Goal: Find specific page/section: Find specific page/section

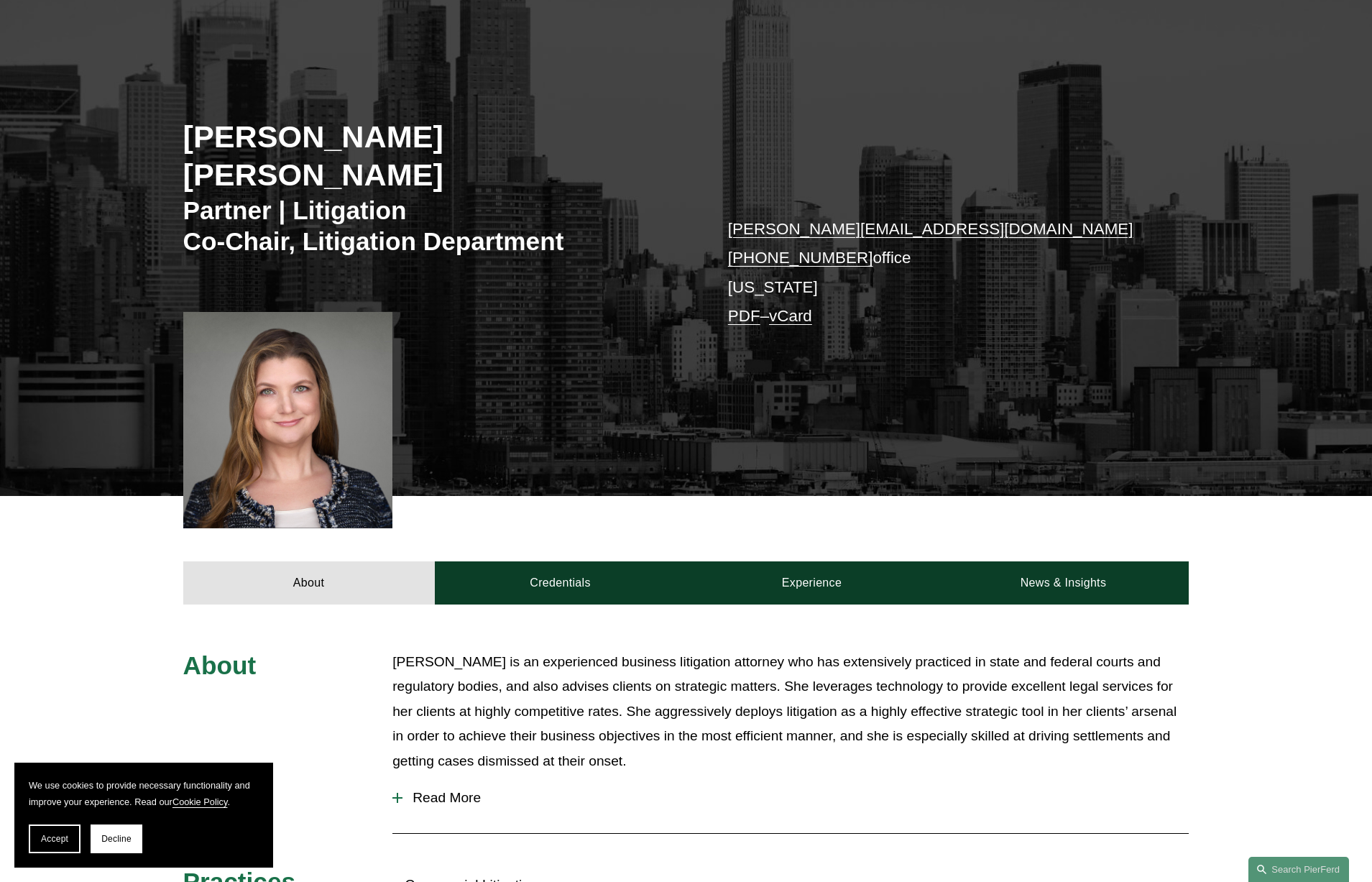
scroll to position [143, 0]
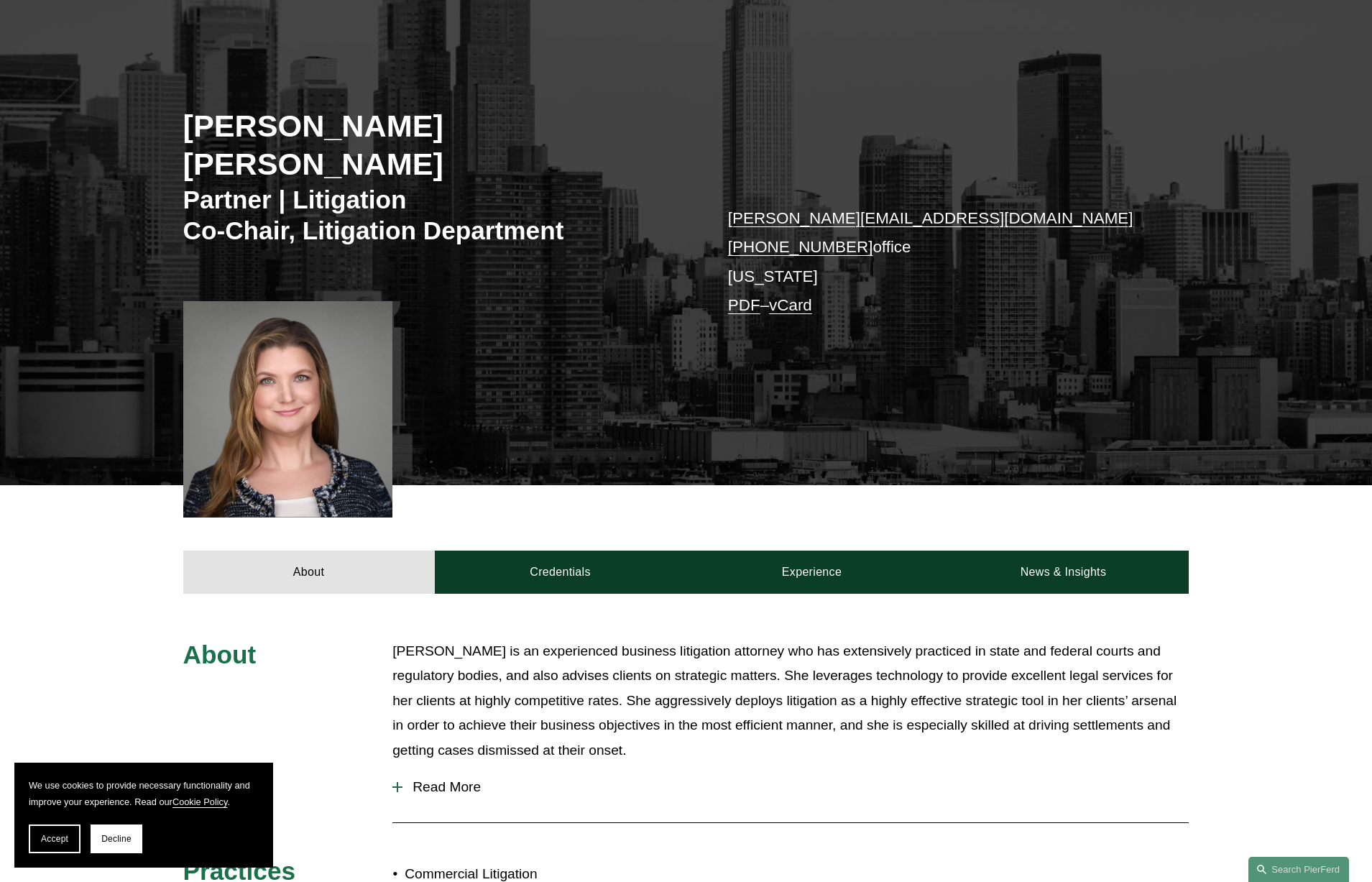
click at [478, 779] on span "Read More" at bounding box center [796, 787] width 786 height 16
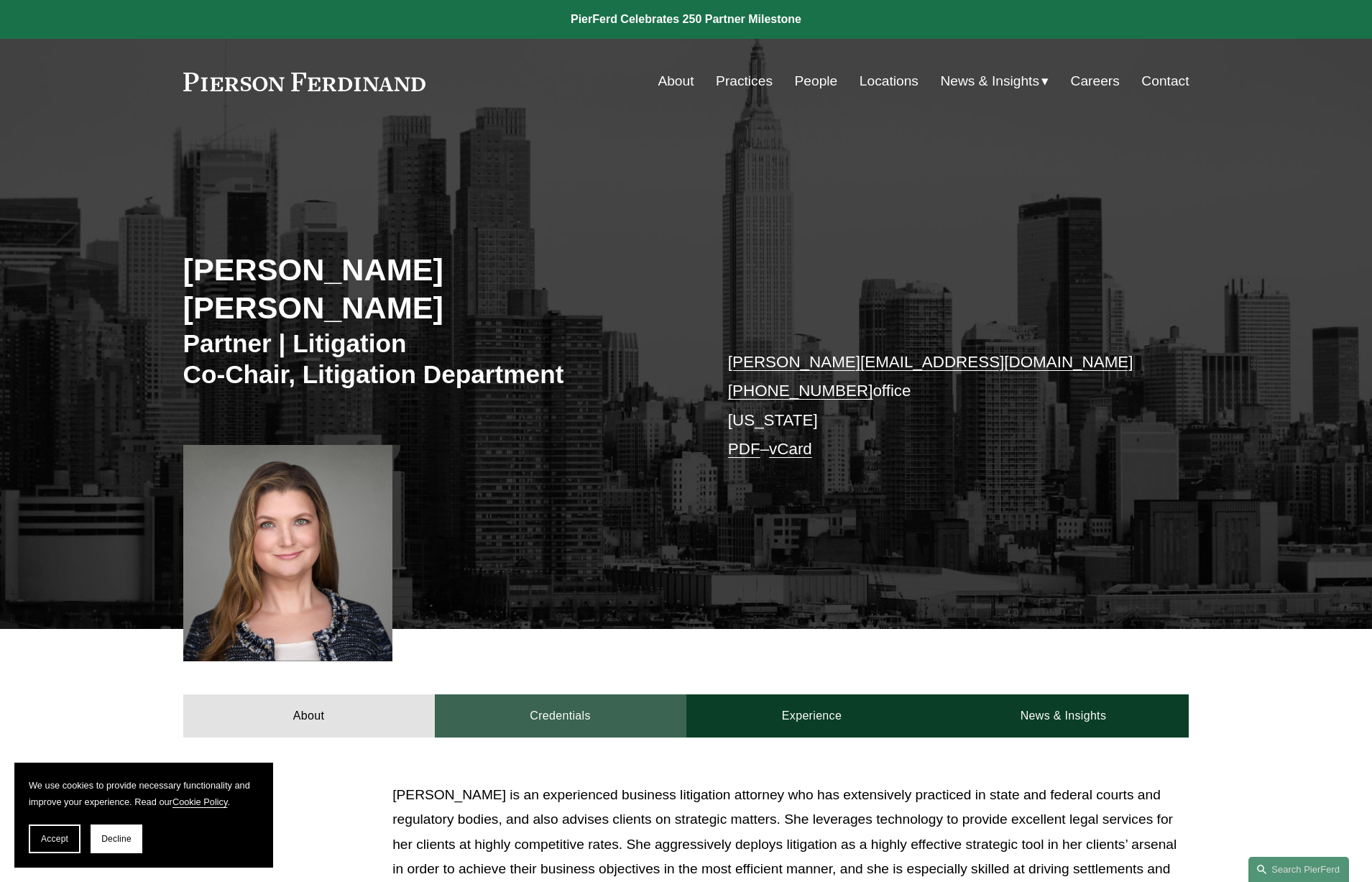
scroll to position [0, 0]
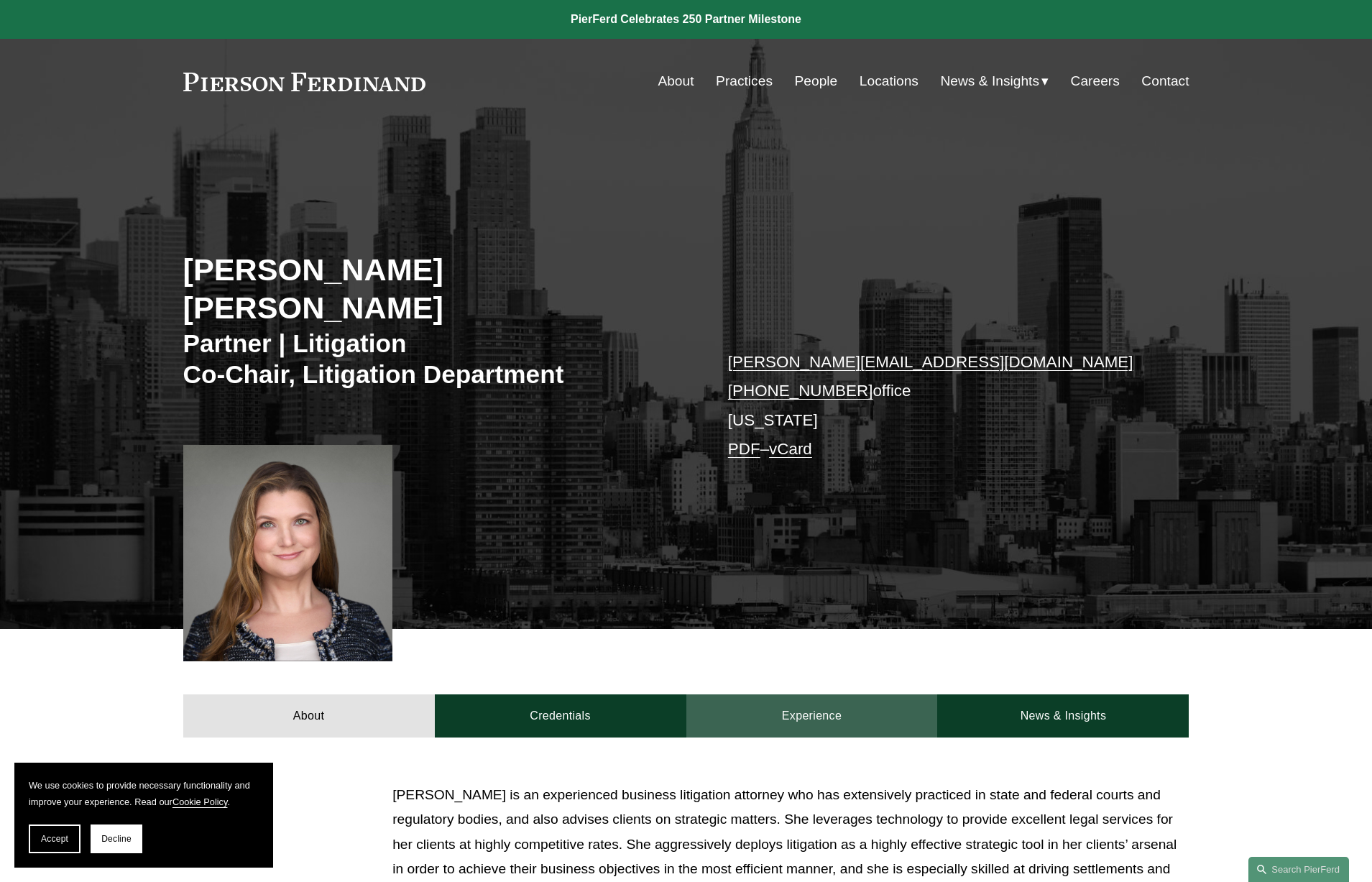
click at [818, 694] on link "Experience" at bounding box center [812, 715] width 252 height 43
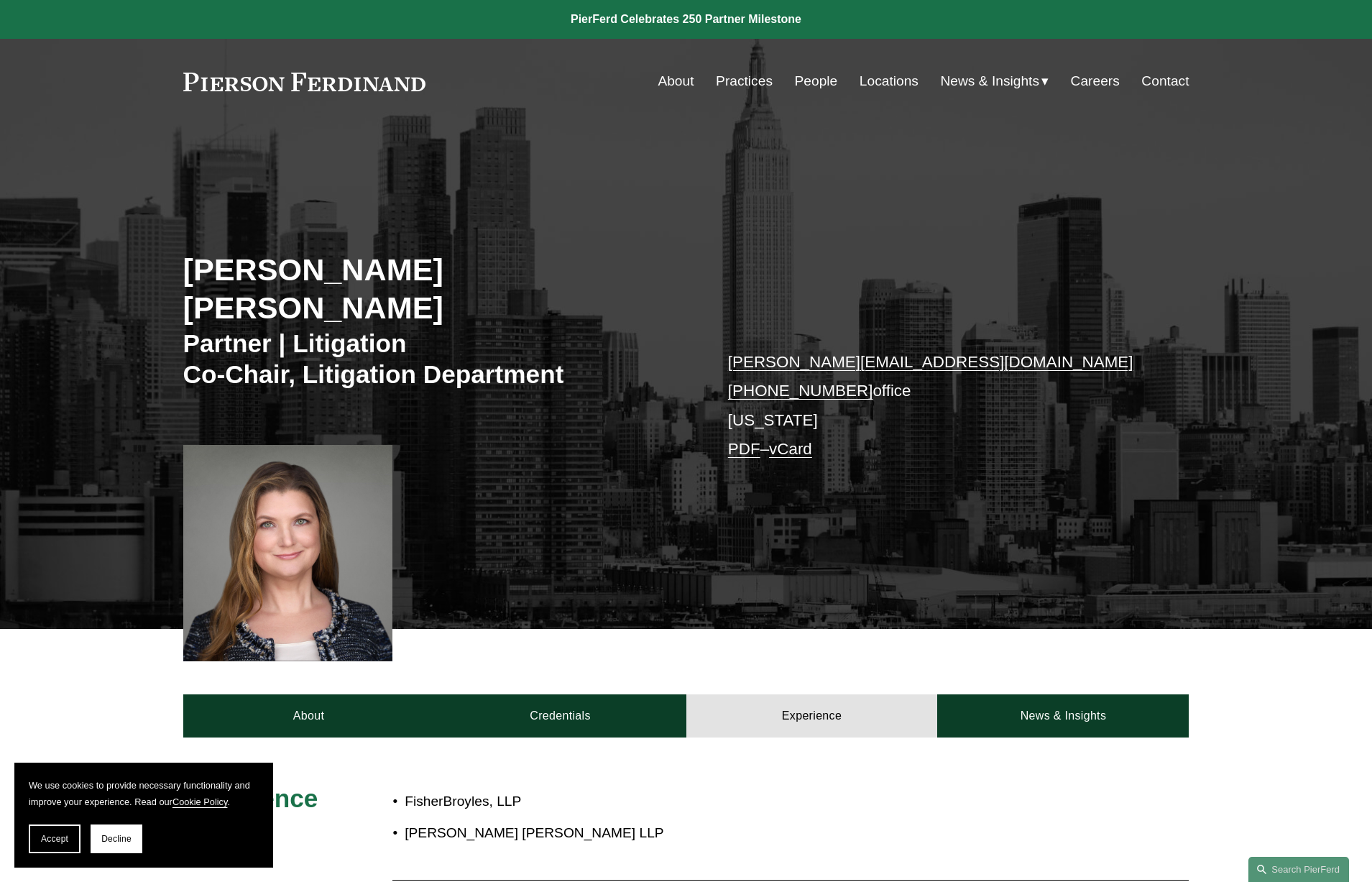
click at [904, 78] on link "Locations" at bounding box center [889, 81] width 59 height 27
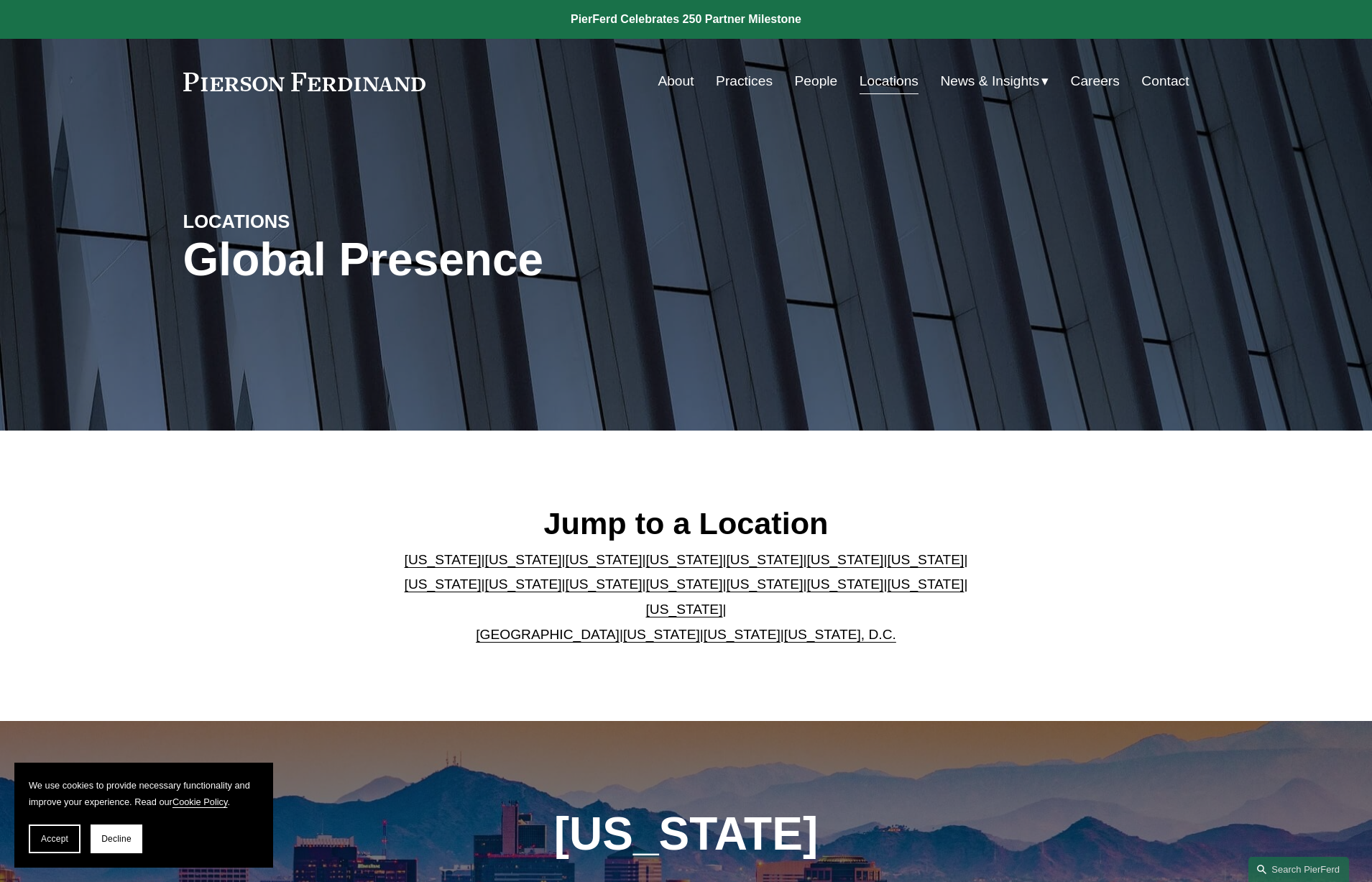
click at [887, 591] on link "[US_STATE]" at bounding box center [925, 583] width 77 height 15
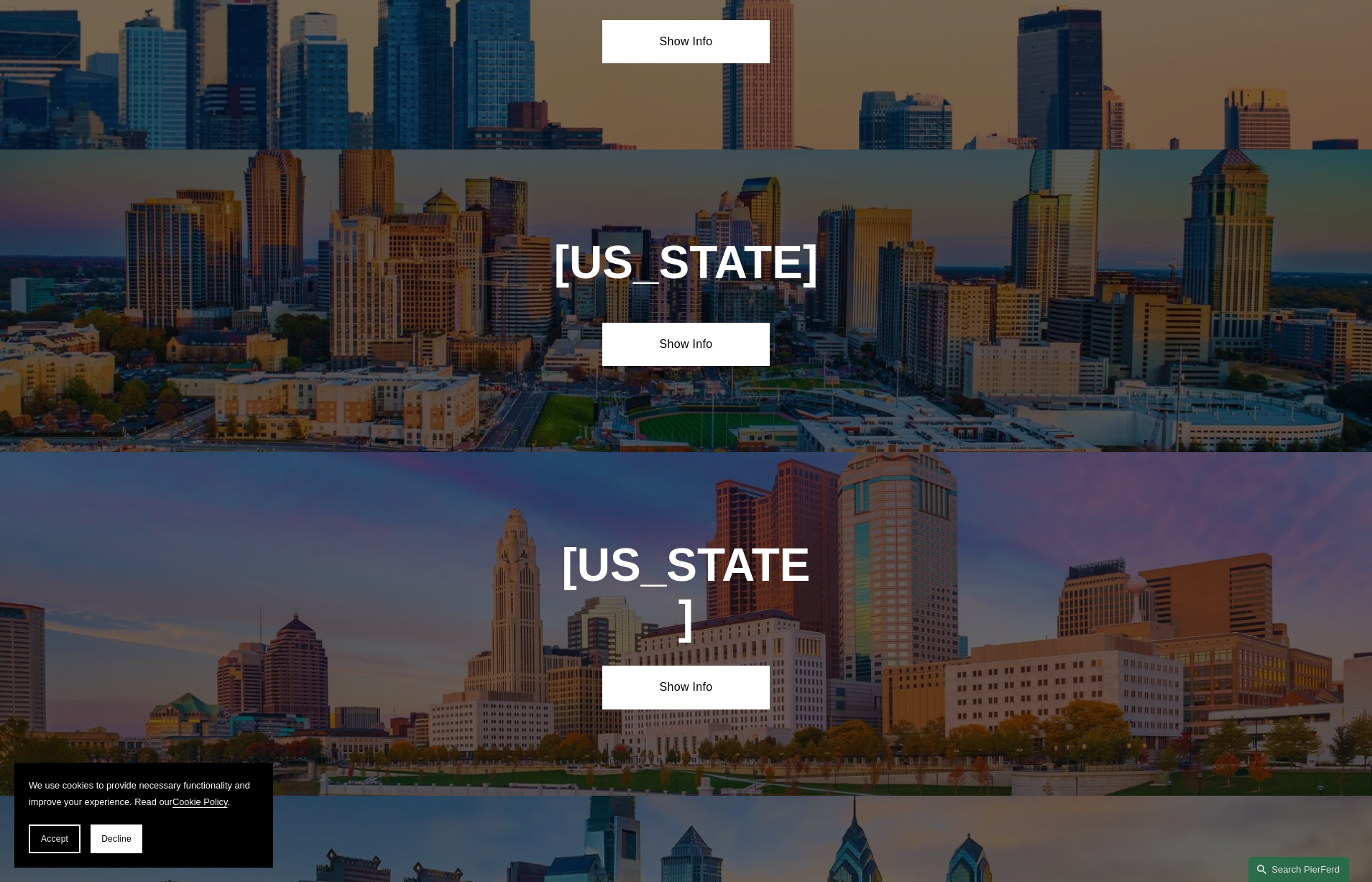
scroll to position [4656, 0]
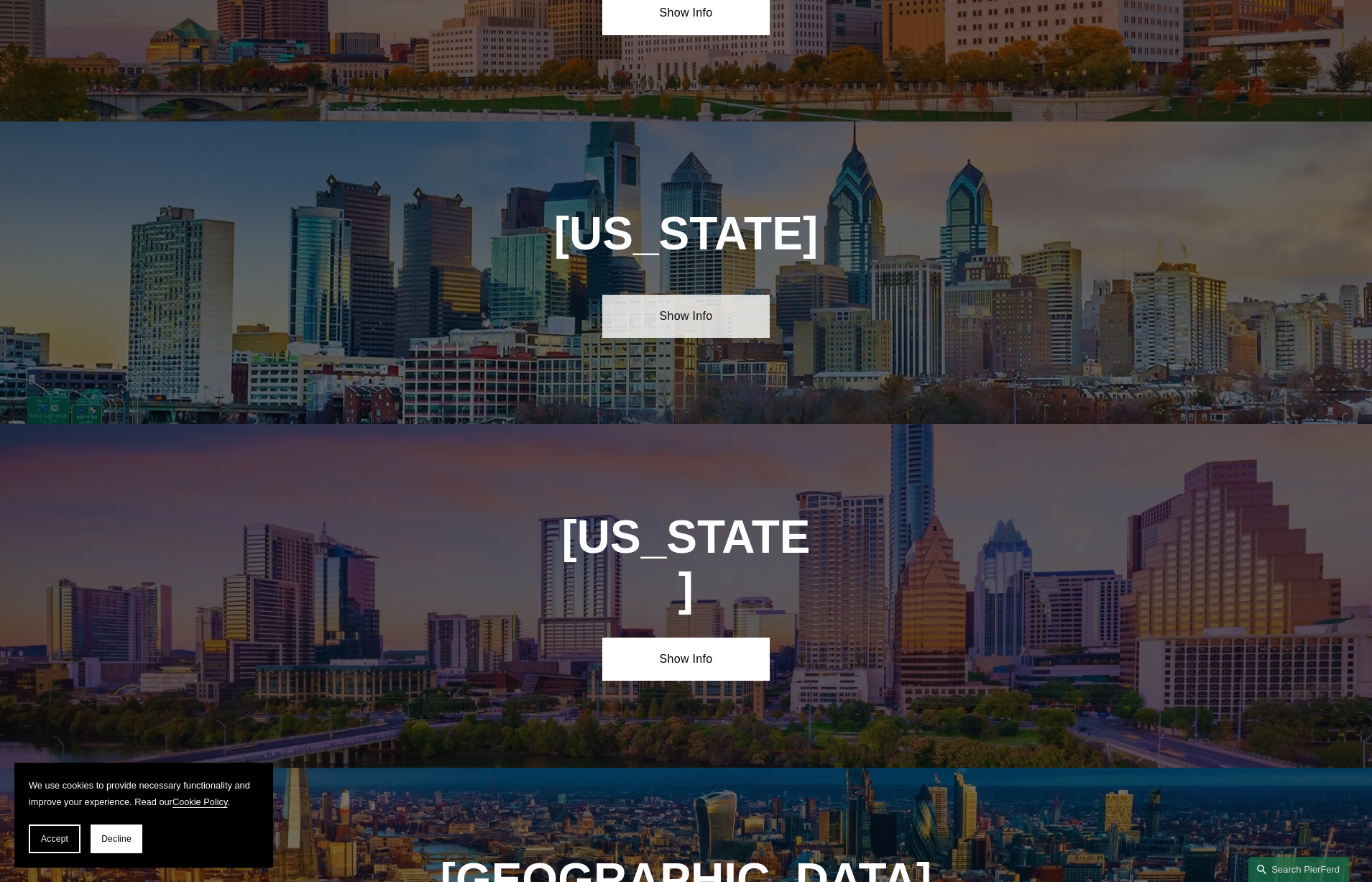
click at [659, 295] on link "Show Info" at bounding box center [686, 316] width 168 height 43
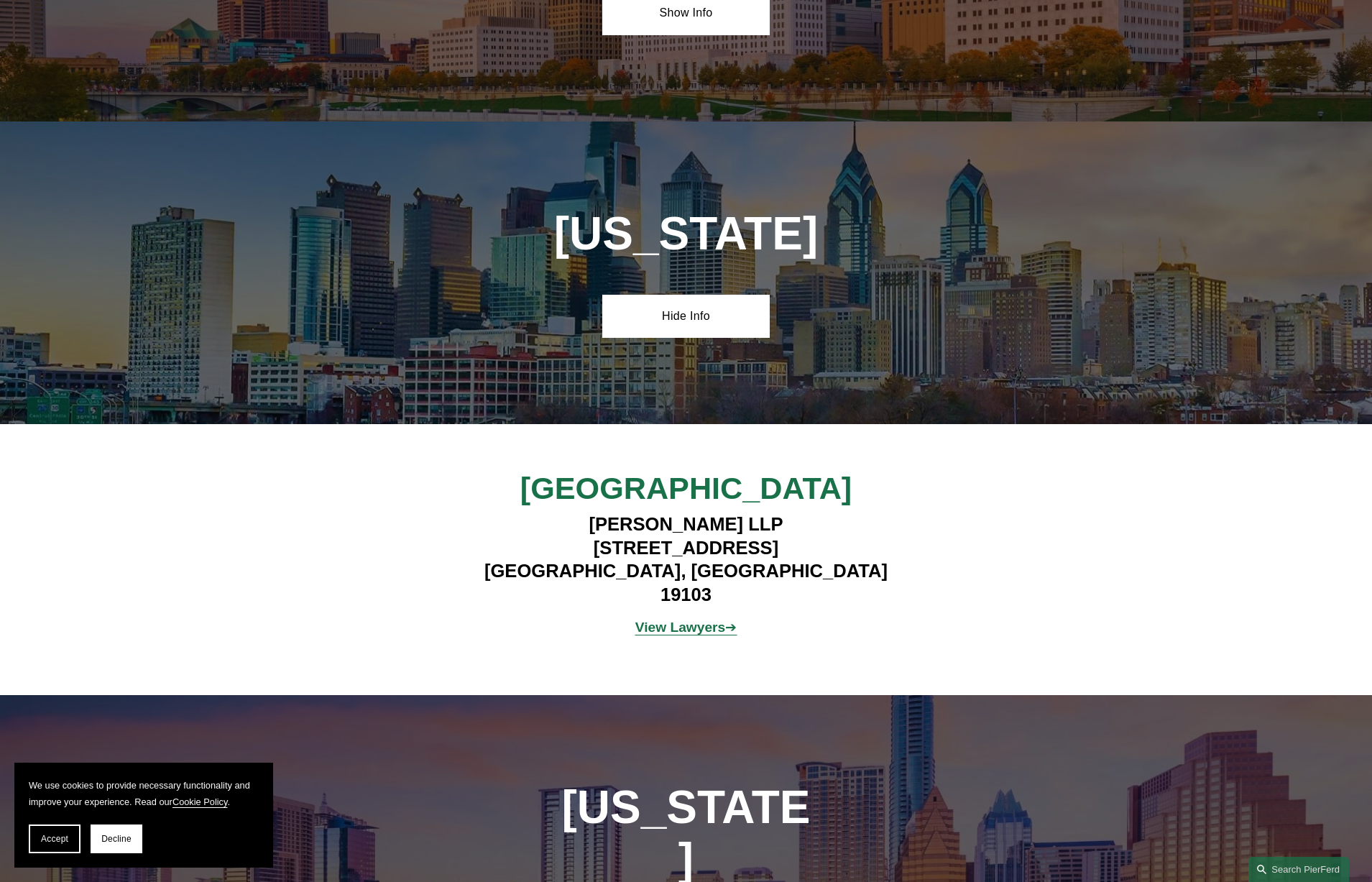
click at [690, 619] on strong "View Lawyers" at bounding box center [681, 626] width 90 height 15
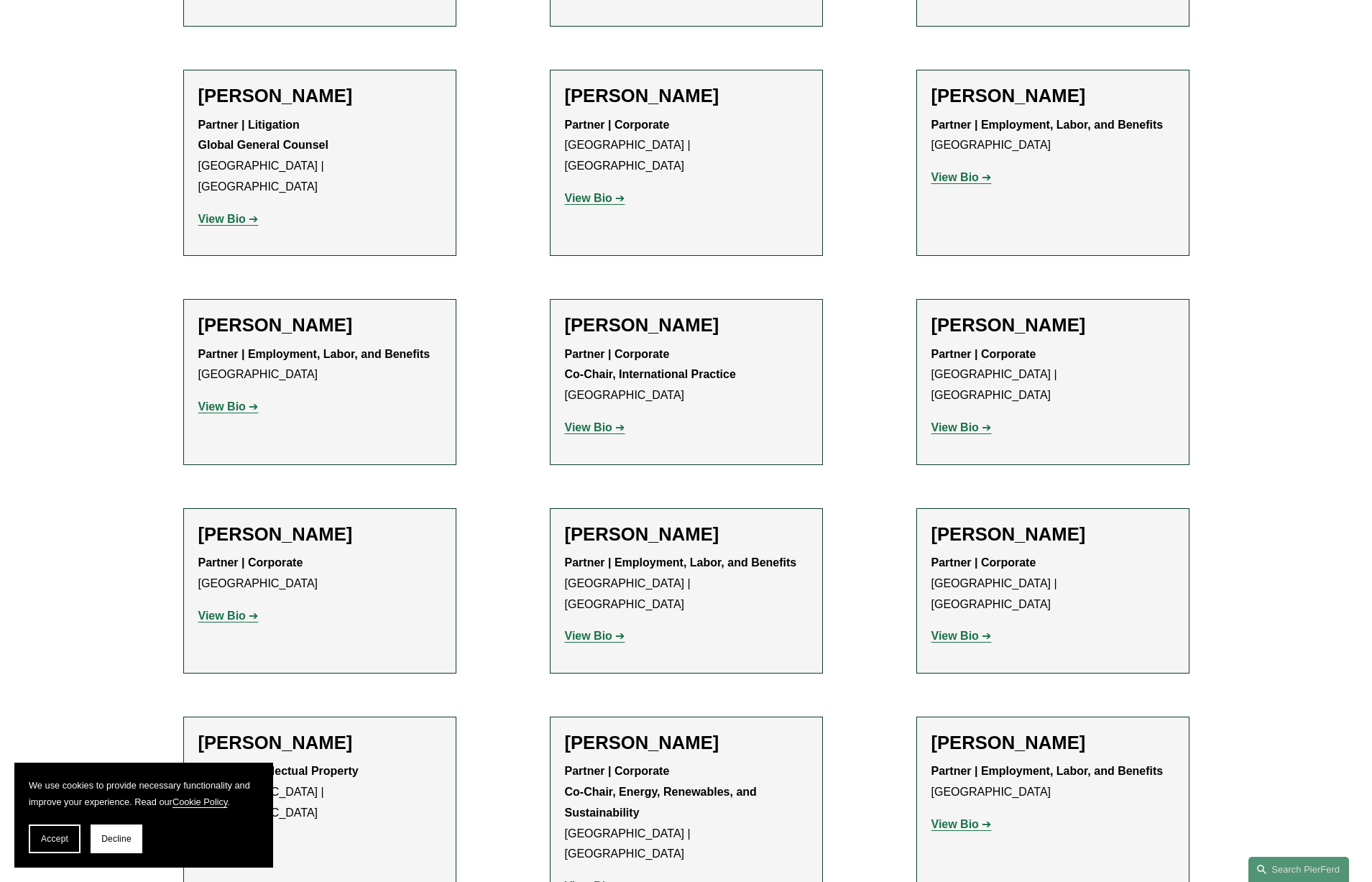
scroll to position [1439, 0]
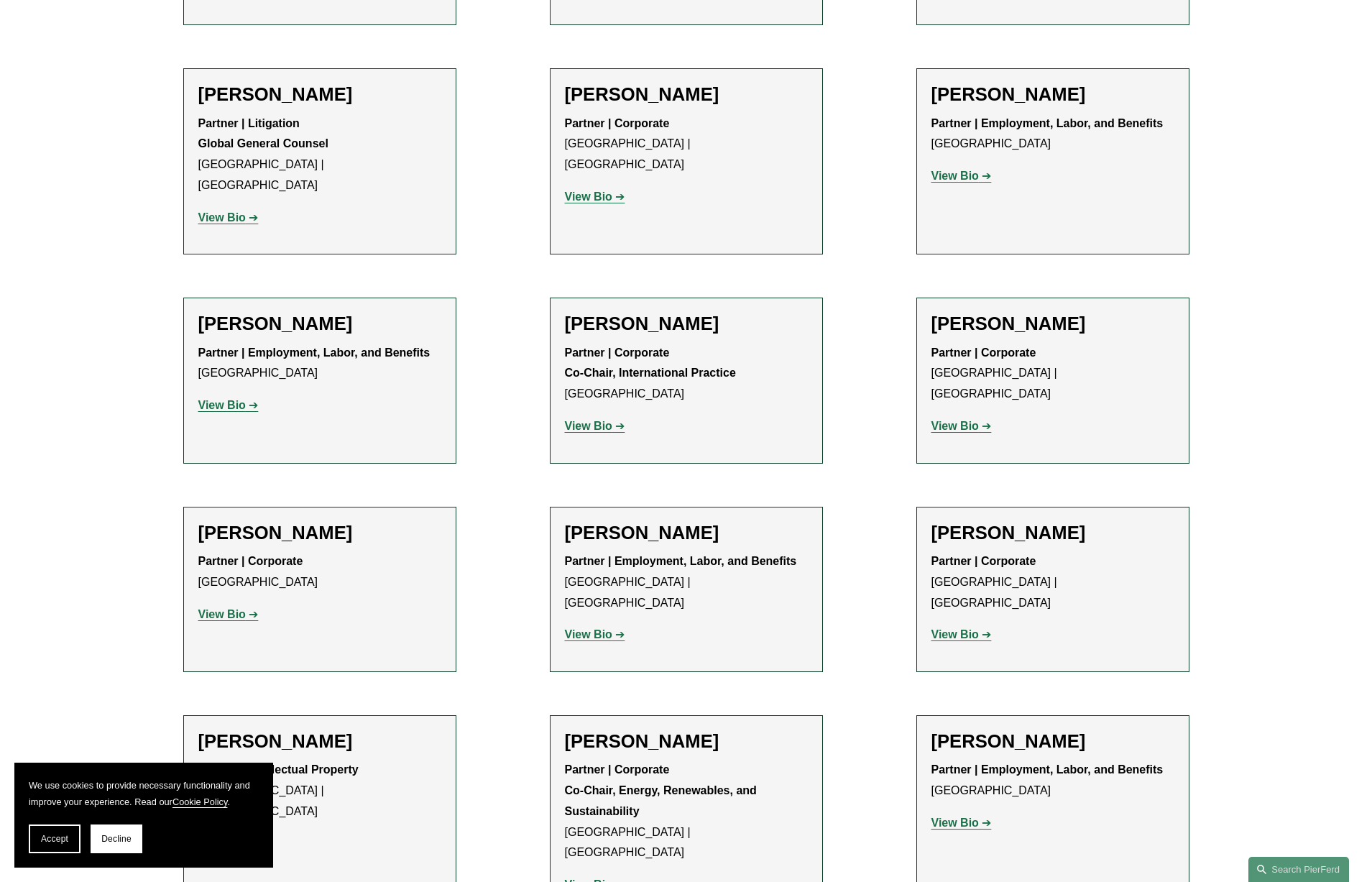
click at [597, 420] on strong "View Bio" at bounding box center [588, 426] width 48 height 12
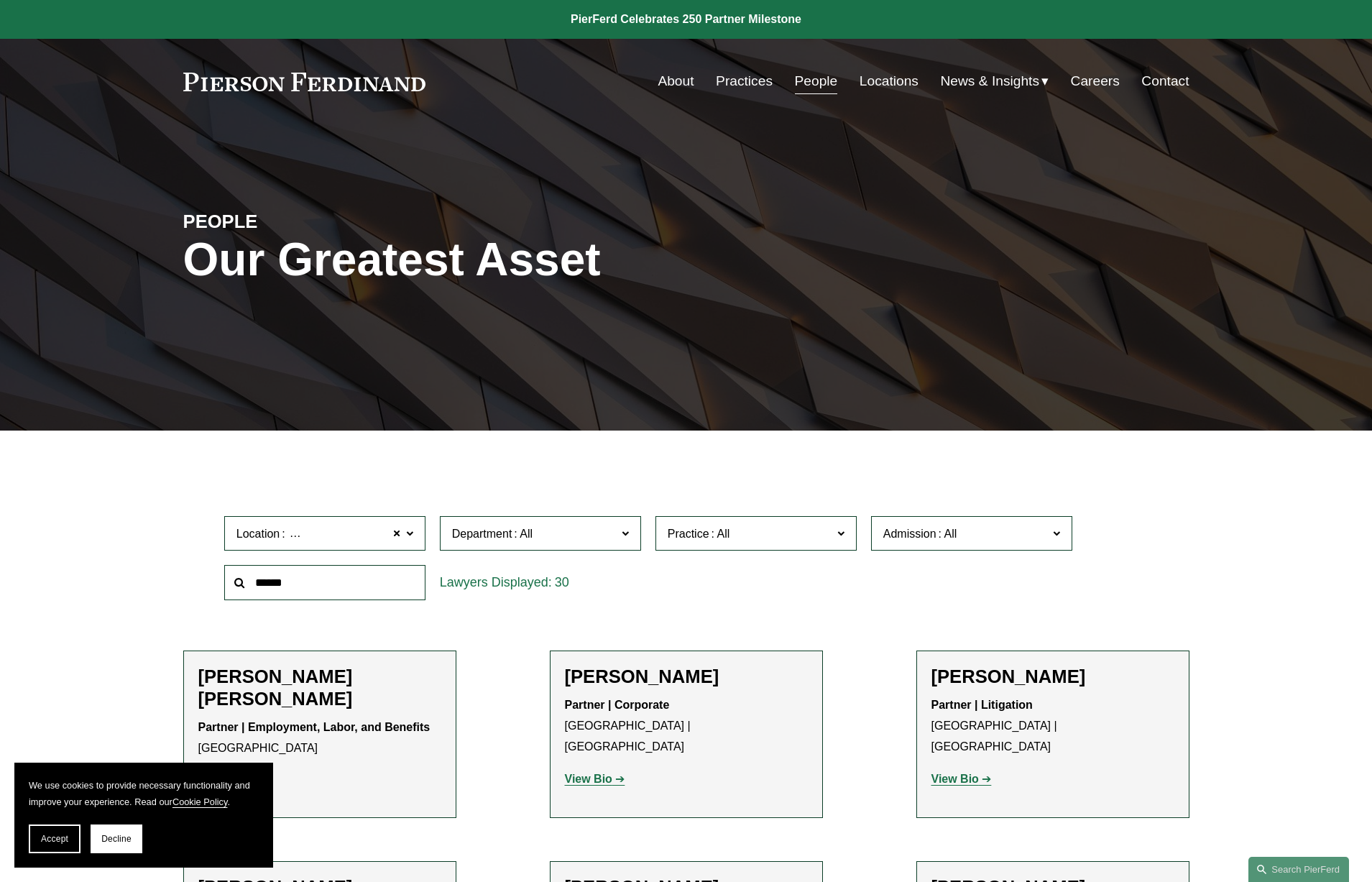
scroll to position [0, 0]
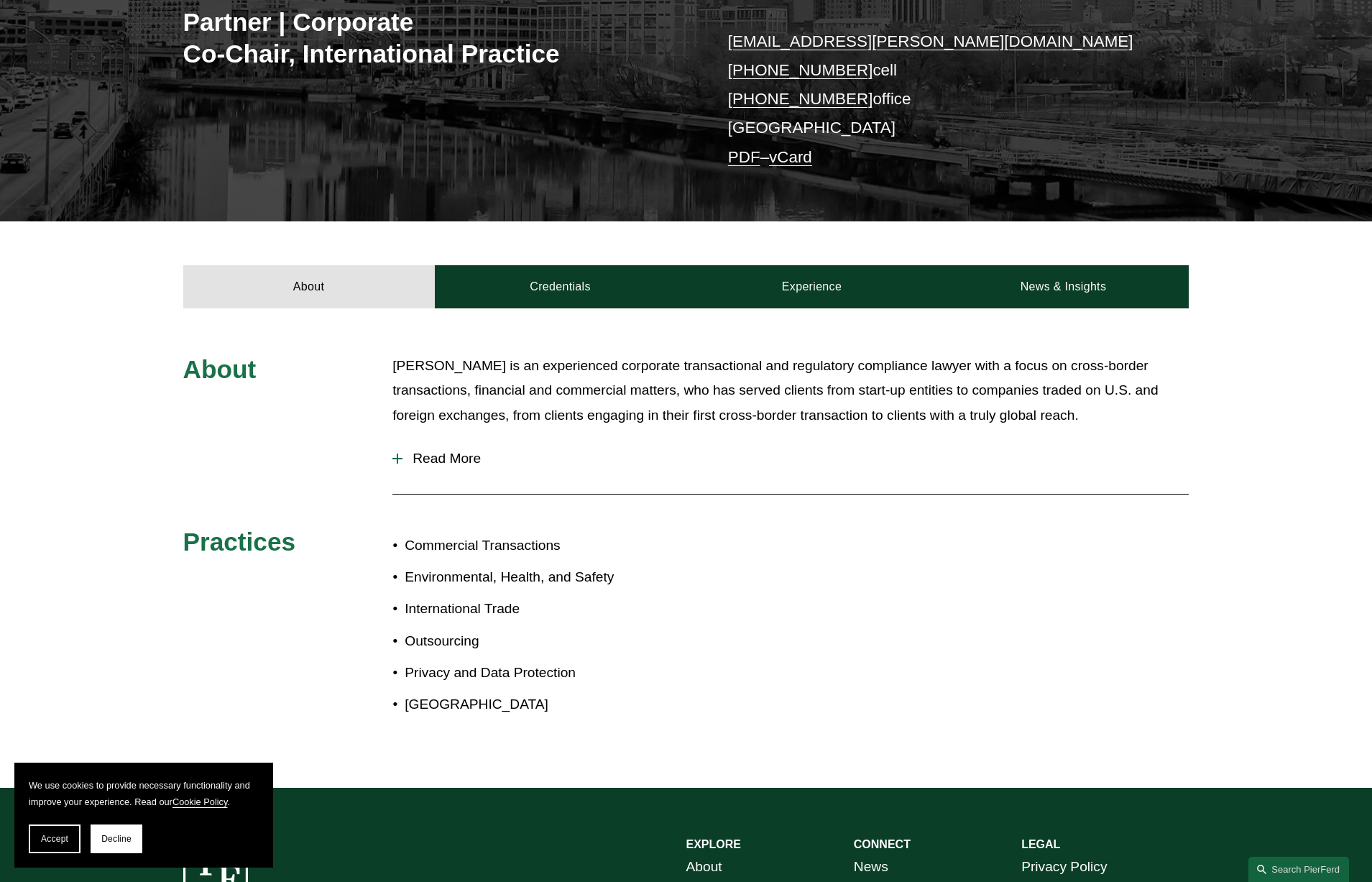
scroll to position [289, 0]
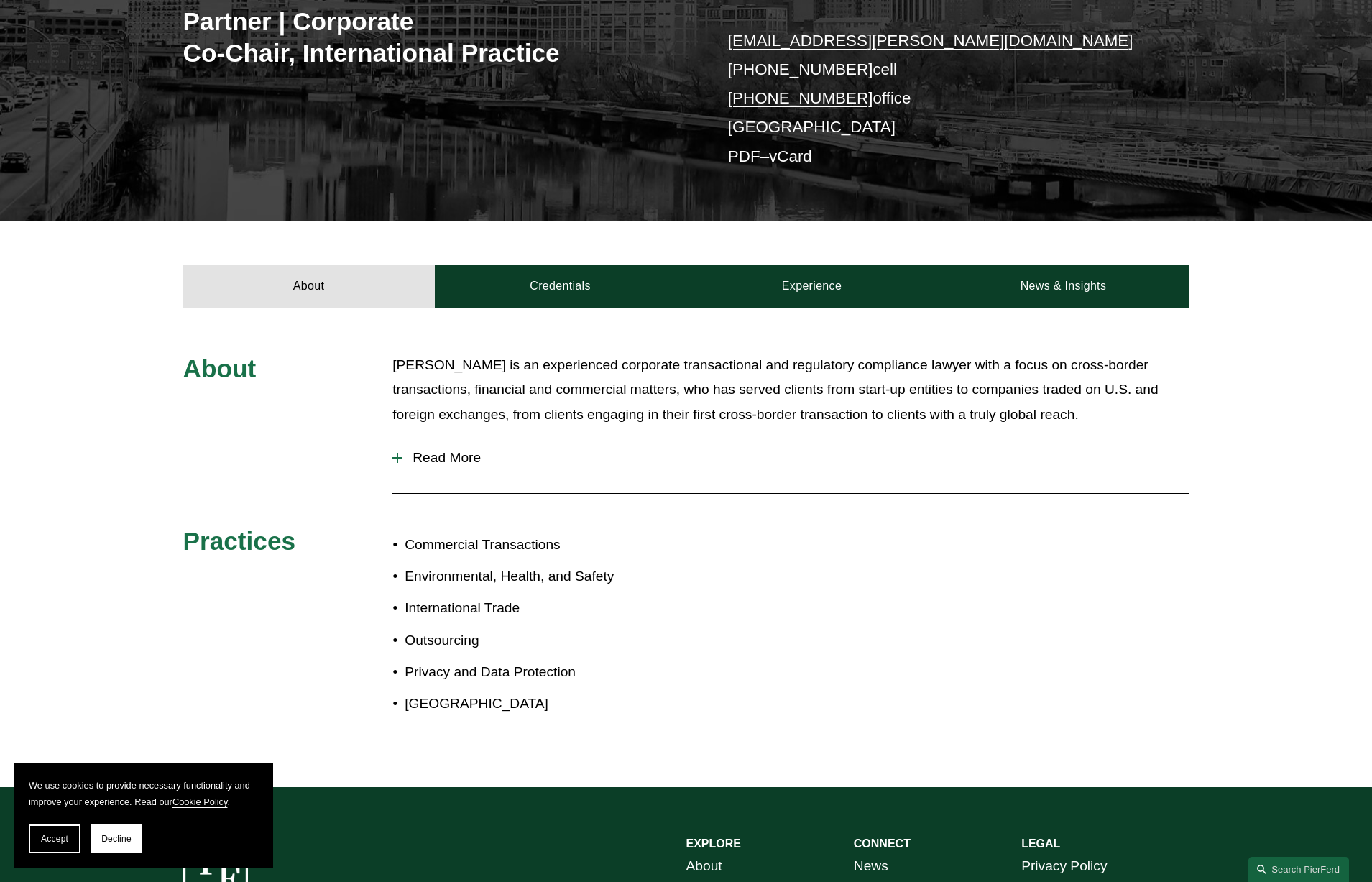
click at [455, 455] on span "Read More" at bounding box center [796, 458] width 786 height 16
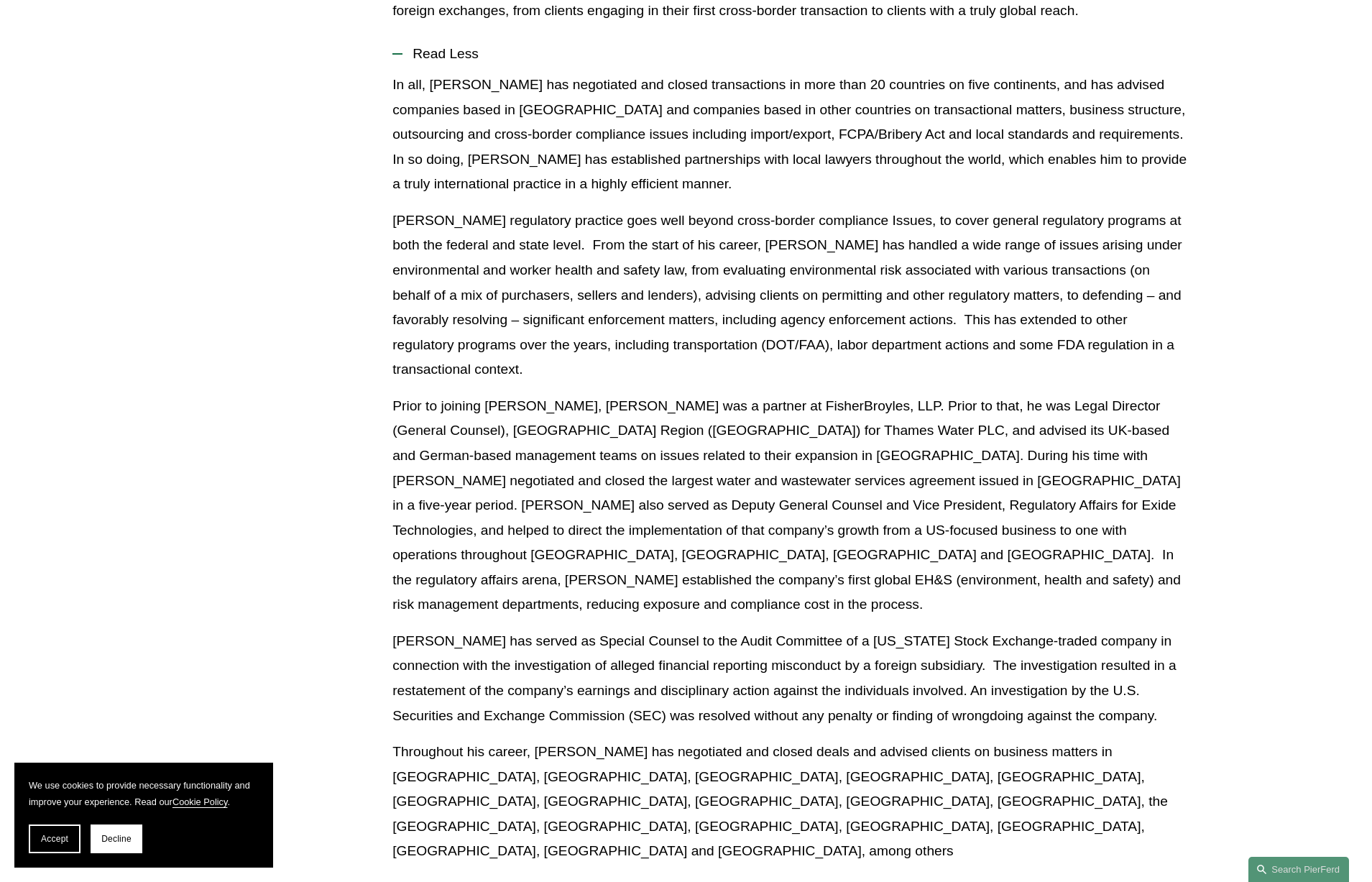
scroll to position [695, 0]
